Goal: Task Accomplishment & Management: Use online tool/utility

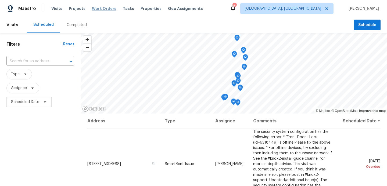
click at [102, 8] on span "Work Orders" at bounding box center [104, 8] width 24 height 5
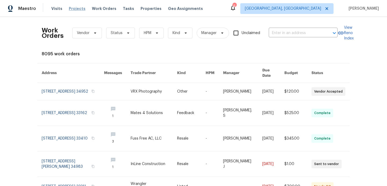
click at [80, 10] on span "Projects" at bounding box center [77, 8] width 17 height 5
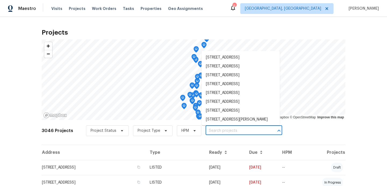
click at [208, 132] on input "text" at bounding box center [237, 131] width 62 height 8
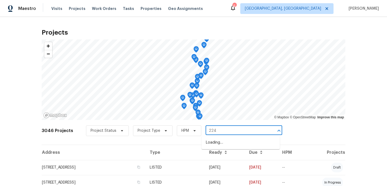
type input "2241"
click at [215, 165] on li "[STREET_ADDRESS]" at bounding box center [240, 160] width 78 height 9
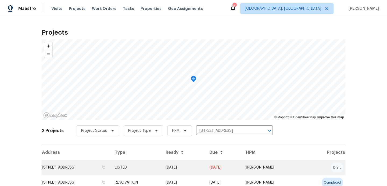
click at [98, 169] on td "[STREET_ADDRESS]" at bounding box center [76, 167] width 69 height 15
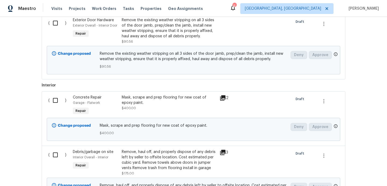
scroll to position [199, 0]
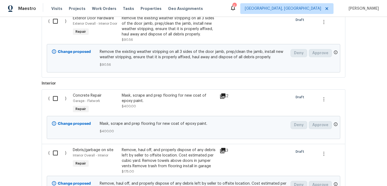
click at [137, 101] on div "Mask, scrape and prep flooring for new coat of epoxy paint." at bounding box center [169, 98] width 95 height 11
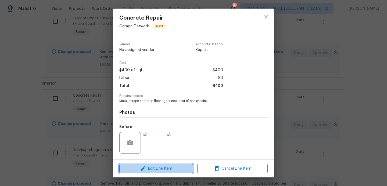
click at [155, 171] on span "Edit Line Item" at bounding box center [156, 168] width 70 height 7
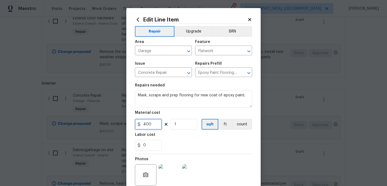
click at [154, 124] on input "400" at bounding box center [148, 124] width 27 height 11
type input "458"
click at [178, 147] on div "0" at bounding box center [193, 145] width 117 height 11
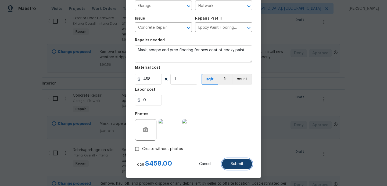
click at [232, 163] on span "Submit" at bounding box center [236, 164] width 13 height 4
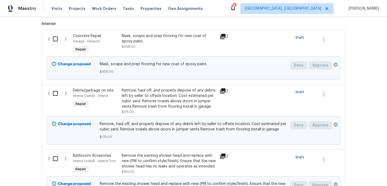
scroll to position [319, 0]
